Goal: Information Seeking & Learning: Learn about a topic

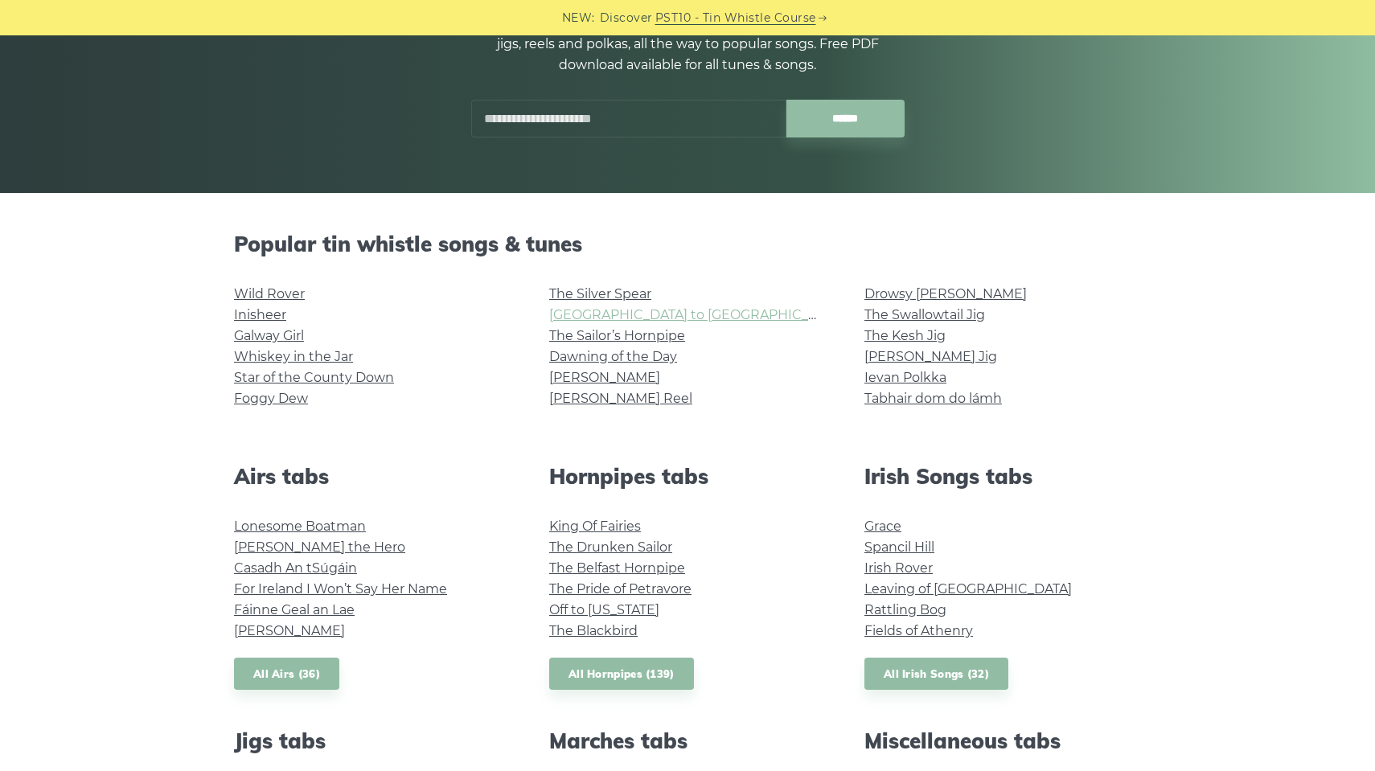
click at [580, 314] on link "[GEOGRAPHIC_DATA] to [GEOGRAPHIC_DATA]" at bounding box center [697, 314] width 297 height 15
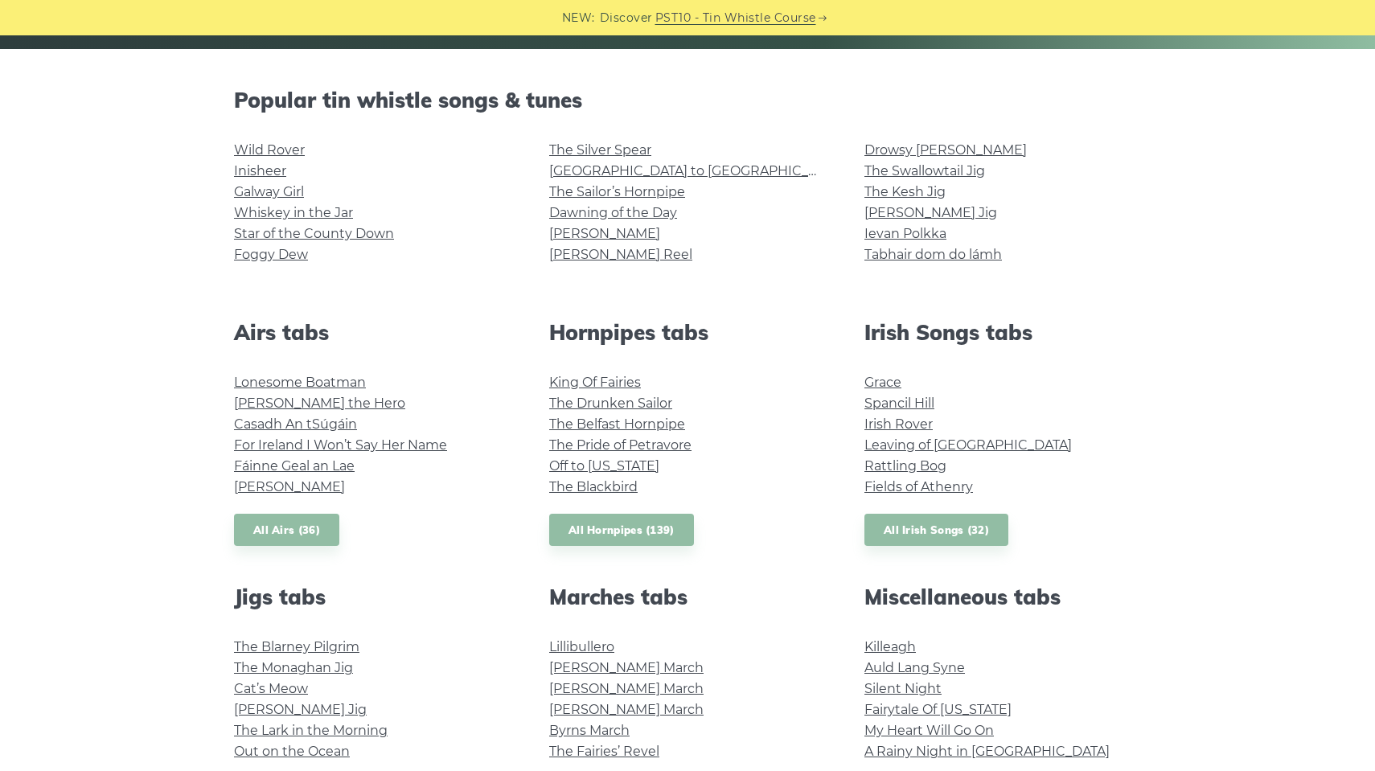
scroll to position [381, 0]
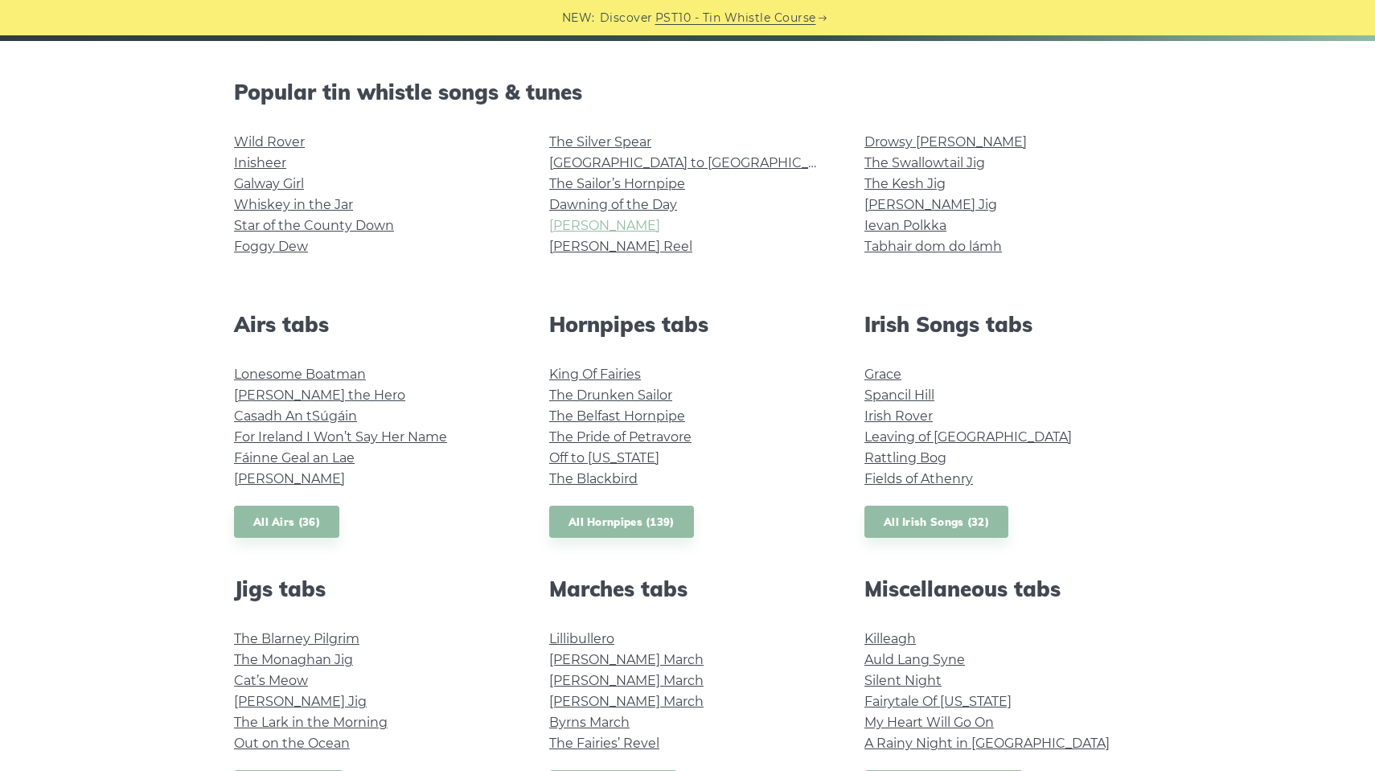
click at [583, 229] on link "[PERSON_NAME]" at bounding box center [604, 225] width 111 height 15
click at [296, 137] on link "Wild Rover" at bounding box center [269, 141] width 71 height 15
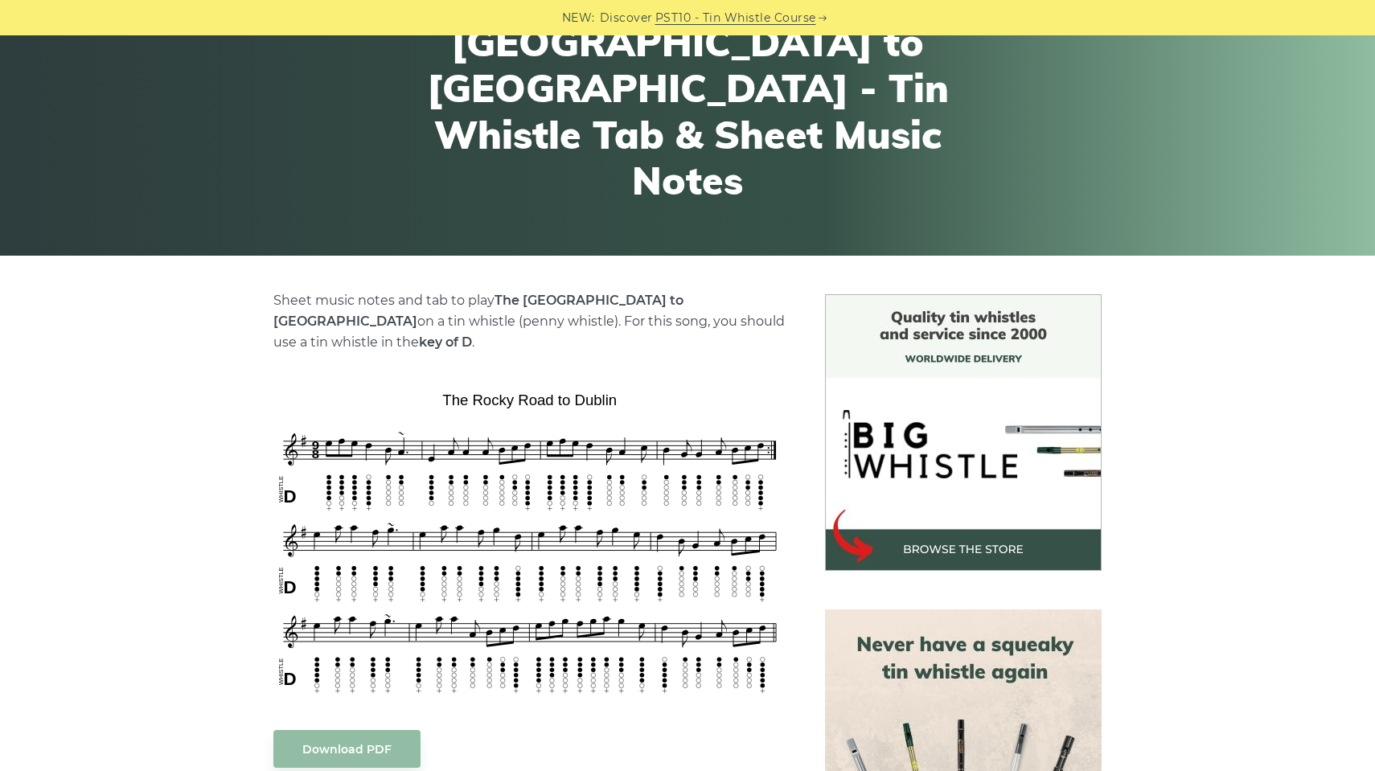
scroll to position [230, 0]
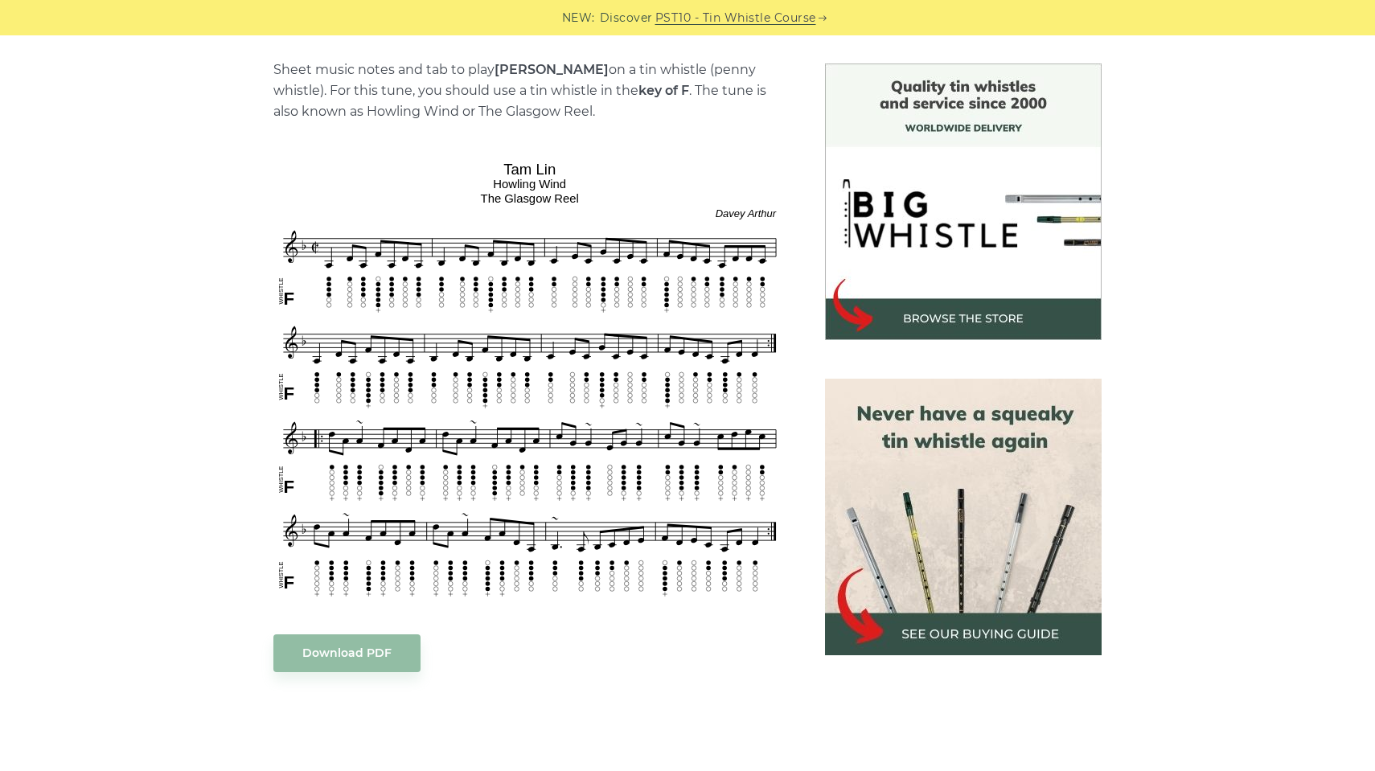
scroll to position [396, 0]
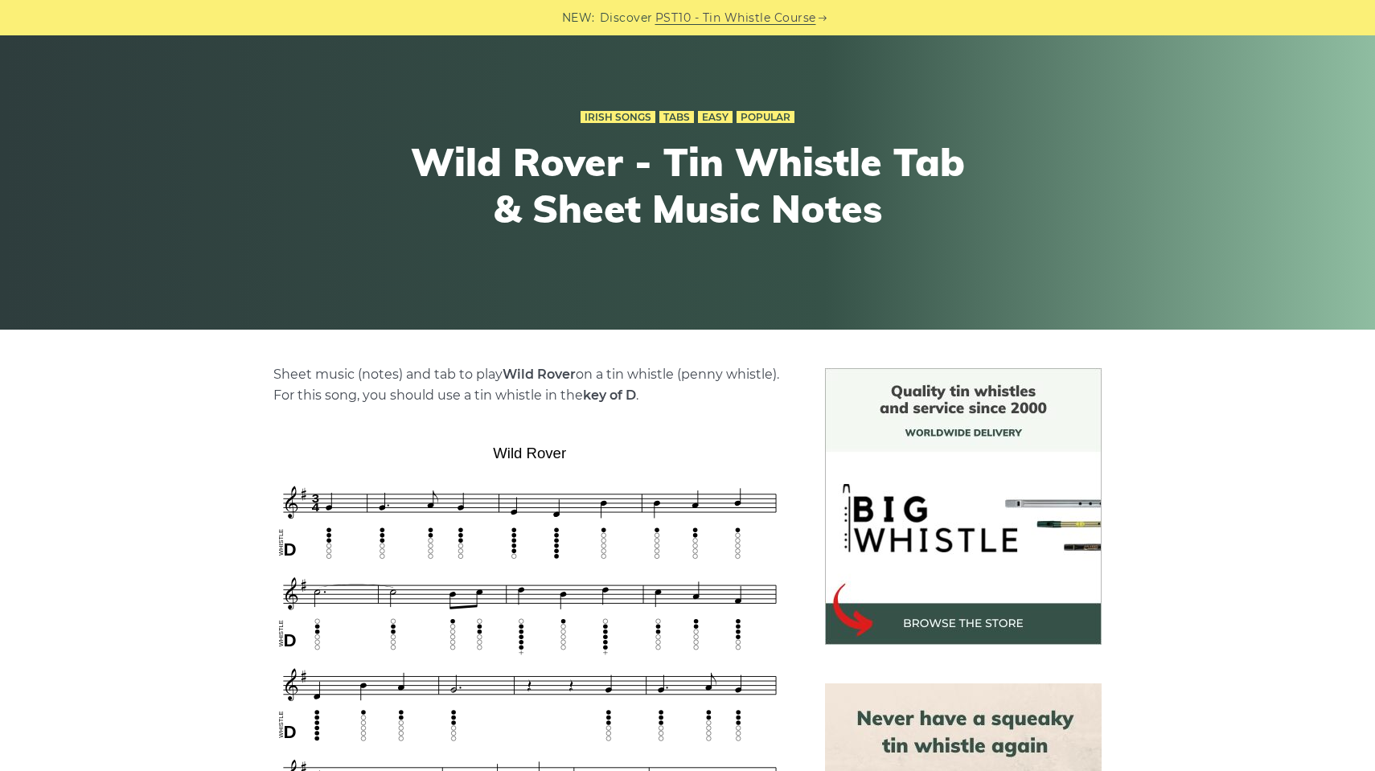
scroll to position [230, 0]
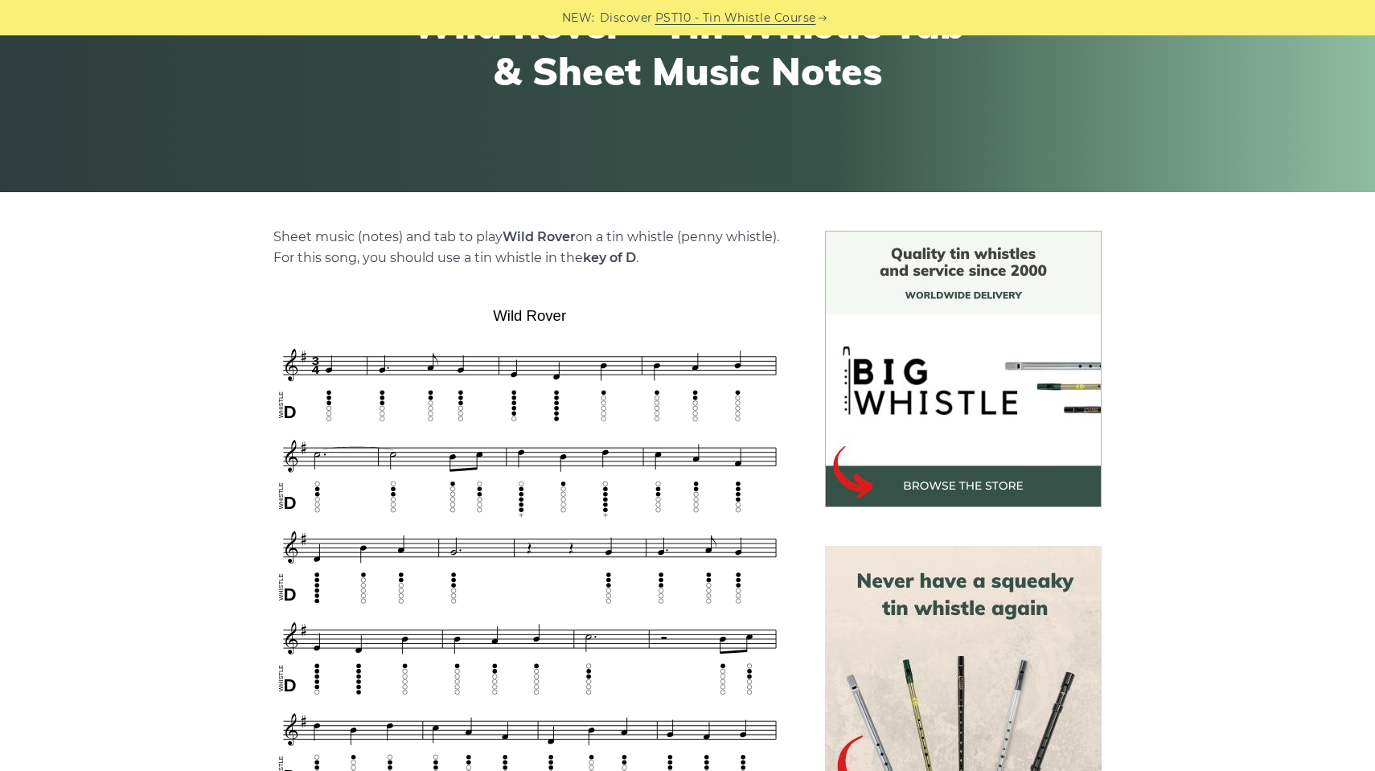
click at [335, 23] on div "NEW: Discover PST10 - Tin Whistle Course" at bounding box center [687, 17] width 1375 height 35
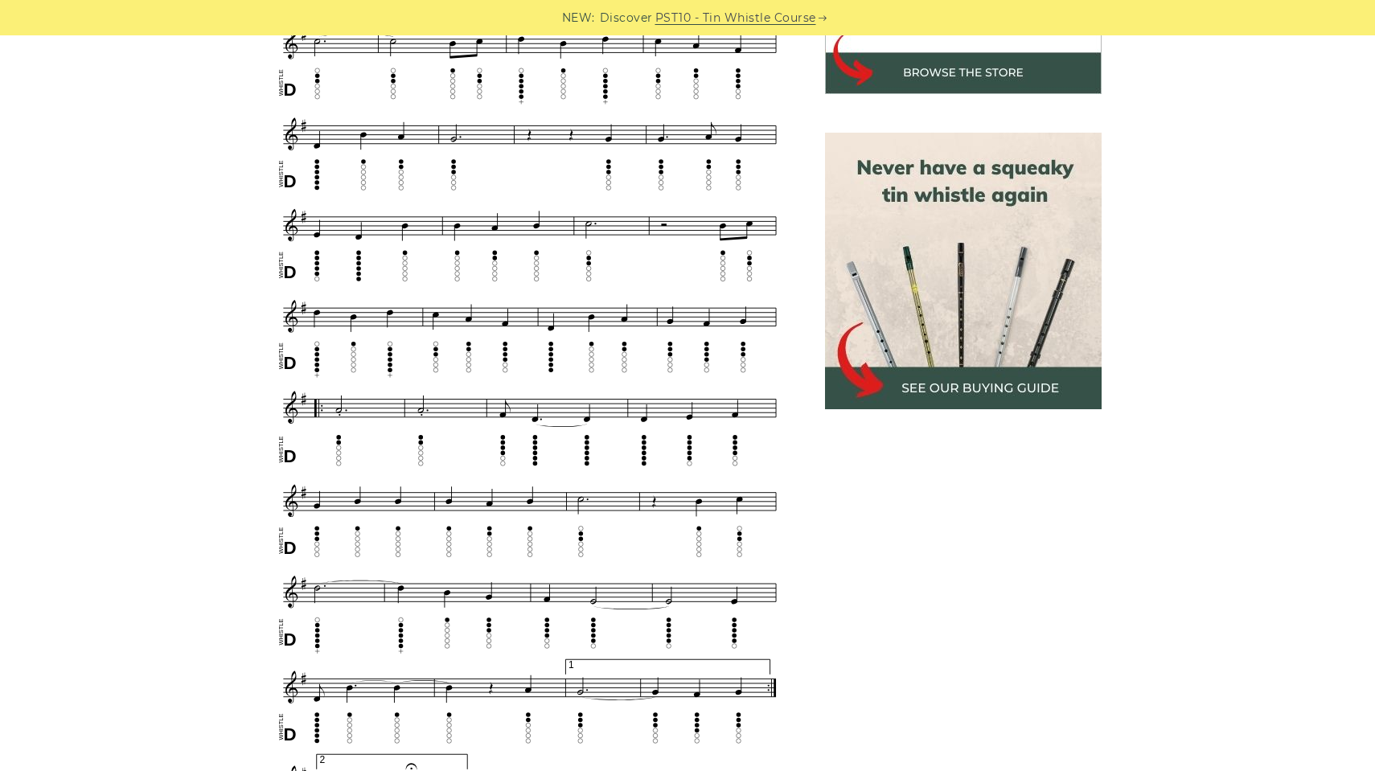
scroll to position [646, 0]
